Goal: Task Accomplishment & Management: Manage account settings

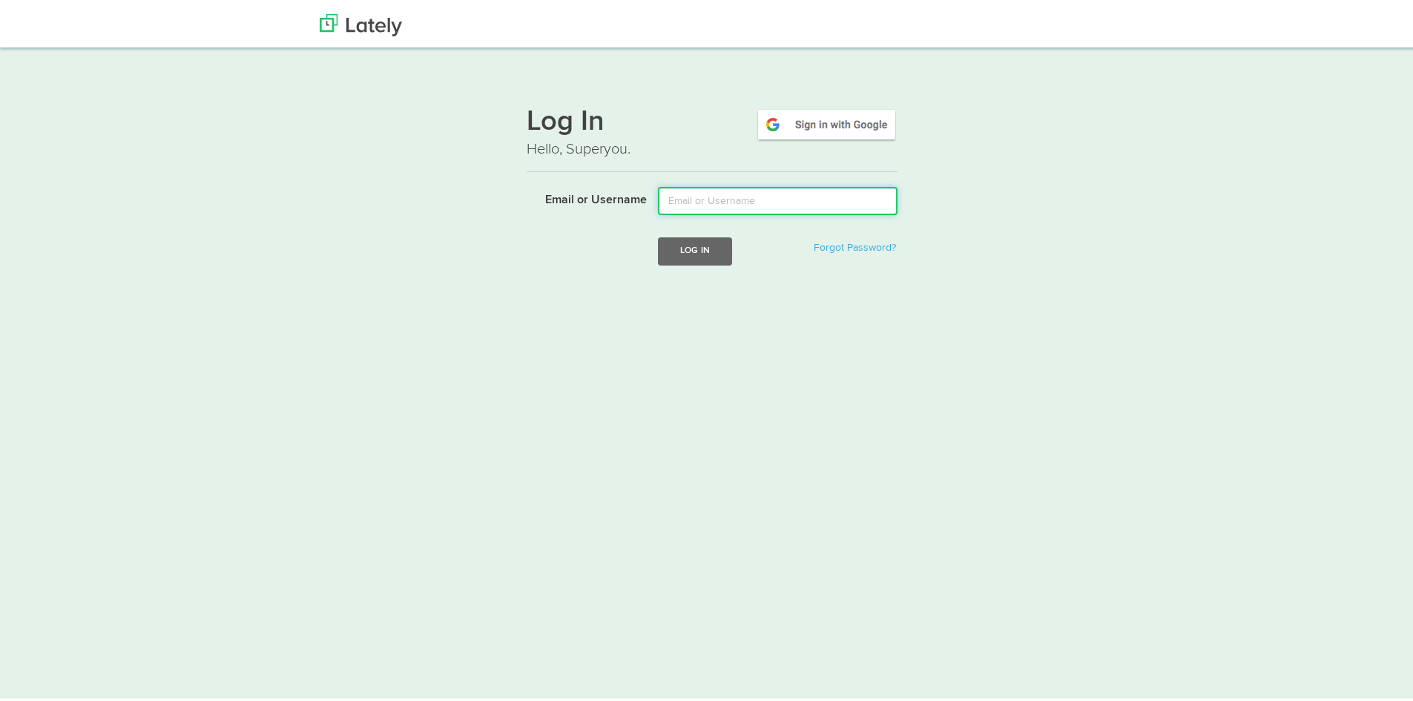
click at [726, 203] on input "Email or Username" at bounding box center [778, 198] width 240 height 28
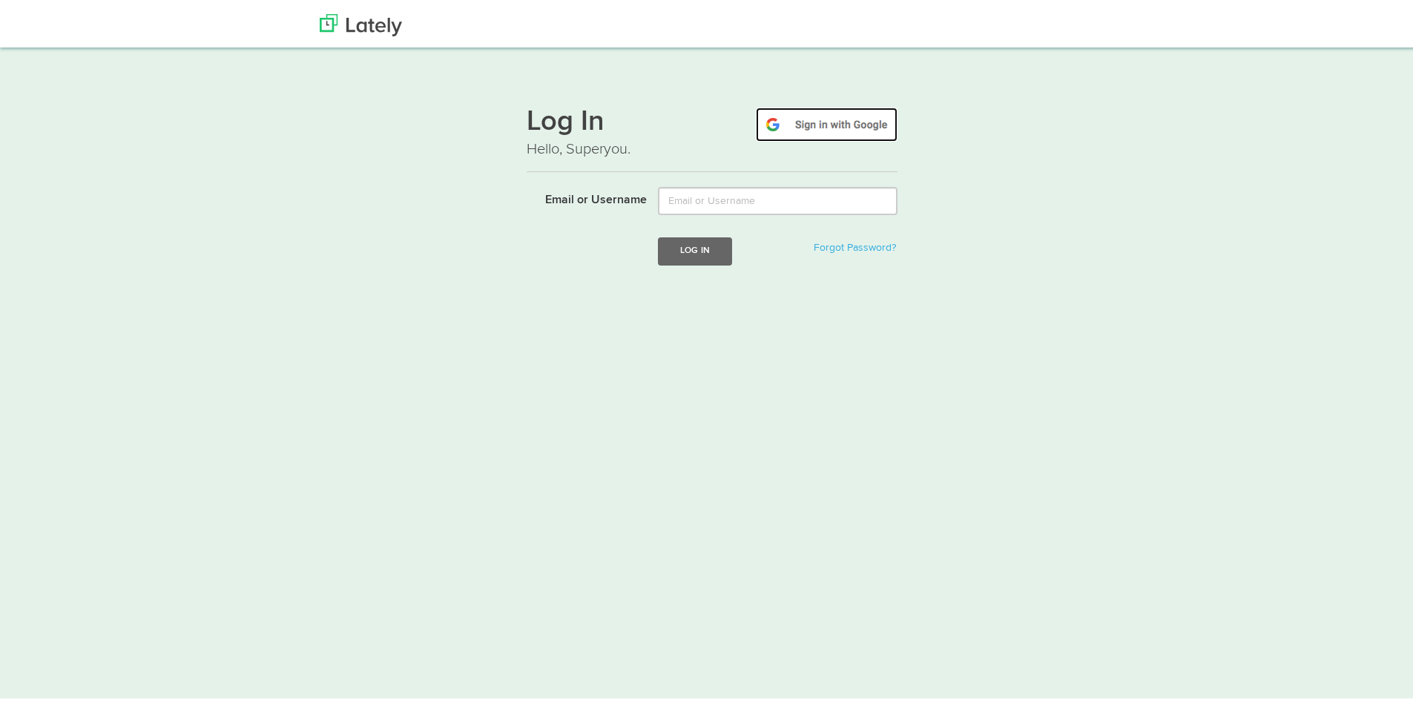
click at [792, 119] on img at bounding box center [827, 122] width 142 height 34
click at [835, 122] on img at bounding box center [827, 122] width 142 height 34
click at [806, 118] on img at bounding box center [827, 122] width 142 height 34
click at [686, 249] on button "Log In" at bounding box center [695, 247] width 74 height 27
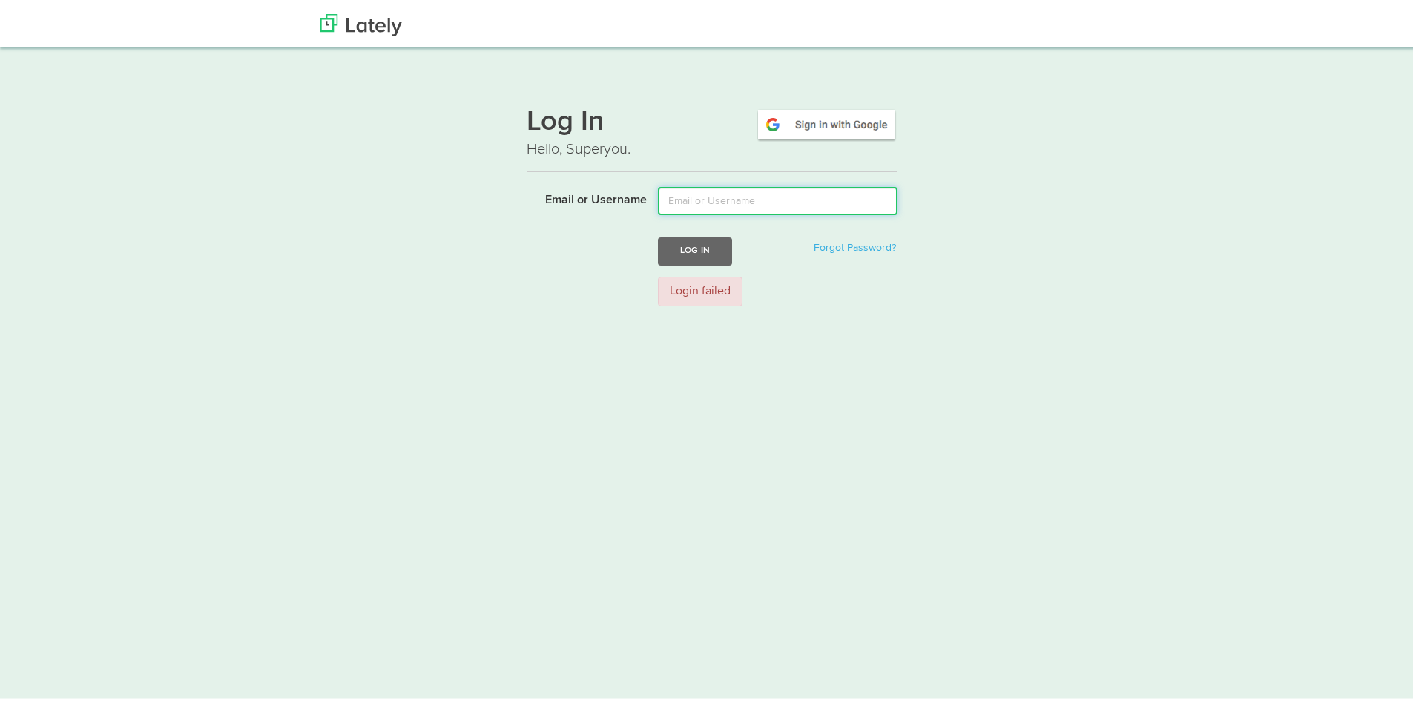
click at [696, 198] on input "Email or Username" at bounding box center [778, 198] width 240 height 28
type input "V"
type input "[PERSON_NAME][EMAIL_ADDRESS][DOMAIN_NAME]"
click at [658, 234] on button "Log In" at bounding box center [695, 247] width 74 height 27
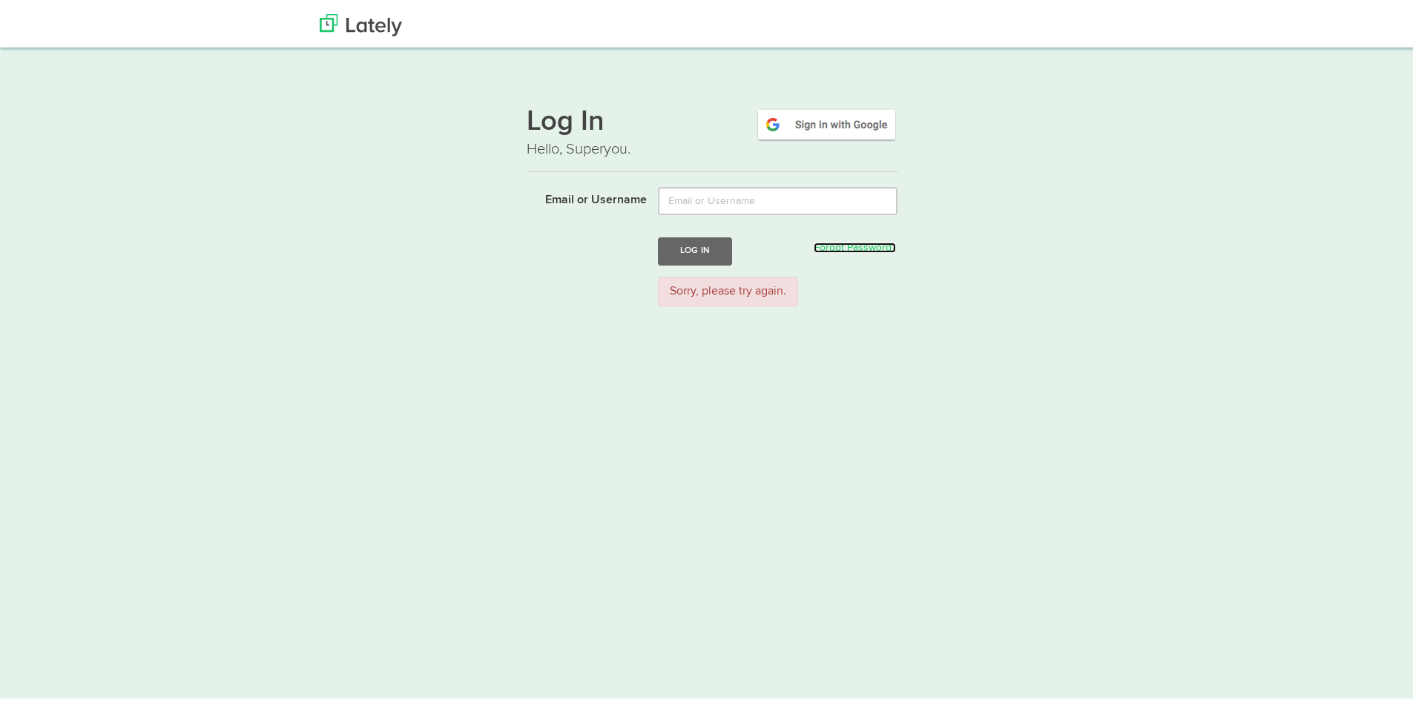
click at [847, 245] on link "Forgot Password?" at bounding box center [855, 245] width 82 height 10
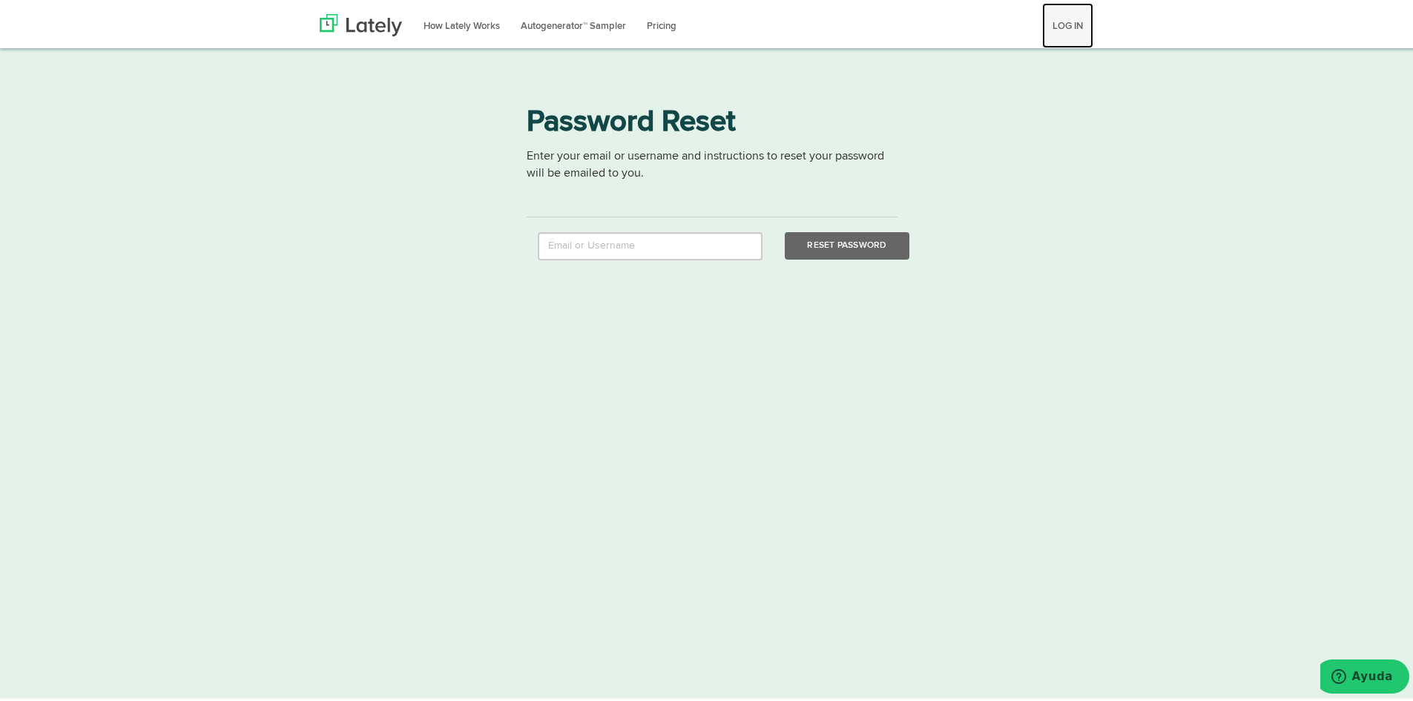
click at [1085, 22] on link "LOG IN" at bounding box center [1067, 22] width 51 height 45
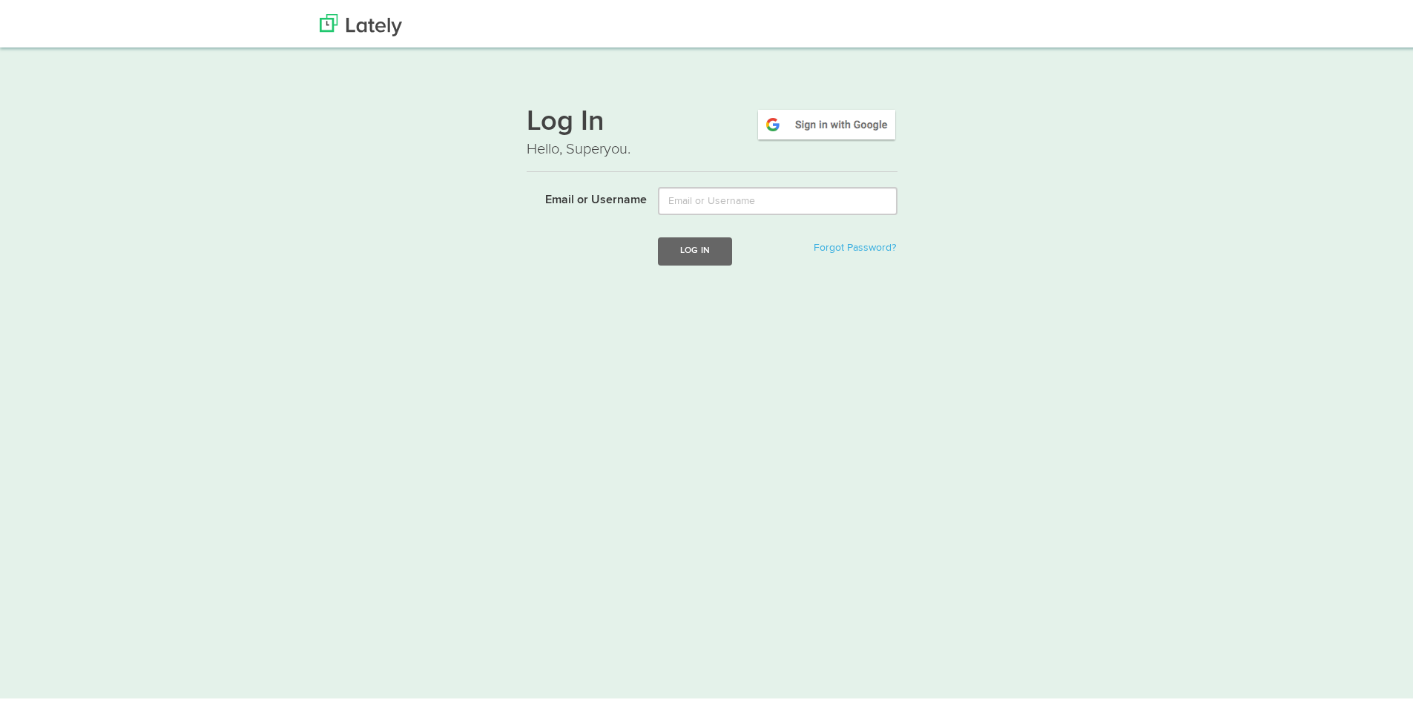
click at [598, 131] on h1 "Log In" at bounding box center [712, 120] width 371 height 31
click at [800, 122] on img at bounding box center [827, 122] width 142 height 34
